Goal: Task Accomplishment & Management: Manage account settings

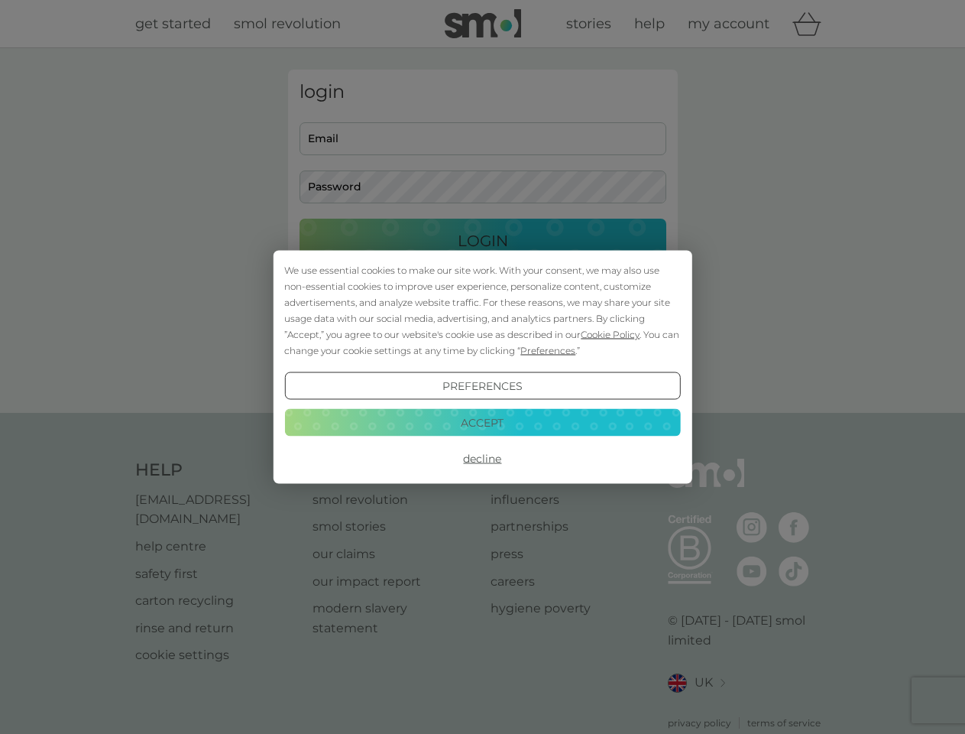
click at [611, 334] on span "Cookie Policy" at bounding box center [610, 334] width 59 height 11
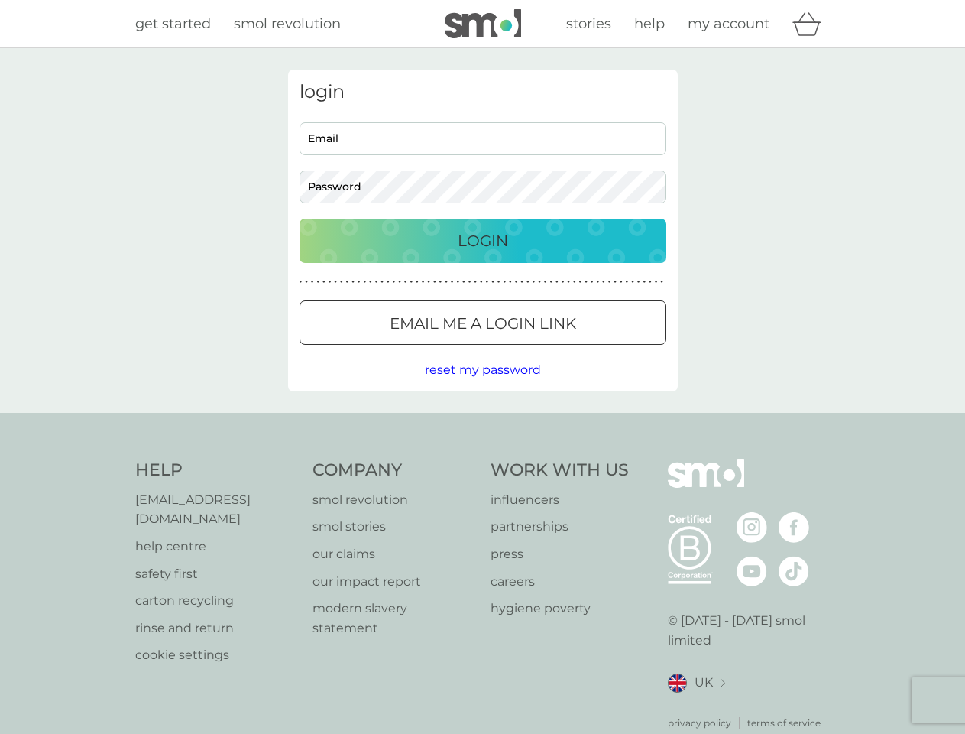
click at [546, 350] on div "login Email Password Login ● ● ● ● ● ● ● ● ● ● ● ● ● ● ● ● ● ● ● ● ● ● ● ● ● ● …" at bounding box center [483, 231] width 390 height 322
click at [482, 386] on div "login Email Password Login ● ● ● ● ● ● ● ● ● ● ● ● ● ● ● ● ● ● ● ● ● ● ● ● ● ● …" at bounding box center [483, 231] width 390 height 322
click at [482, 459] on div "Help [EMAIL_ADDRESS][DOMAIN_NAME] help centre safety first carton recycling rin…" at bounding box center [482, 594] width 695 height 271
click at [482, 422] on div "Help [EMAIL_ADDRESS][DOMAIN_NAME] help centre safety first carton recycling rin…" at bounding box center [482, 594] width 965 height 363
